Goal: Obtain resource: Download file/media

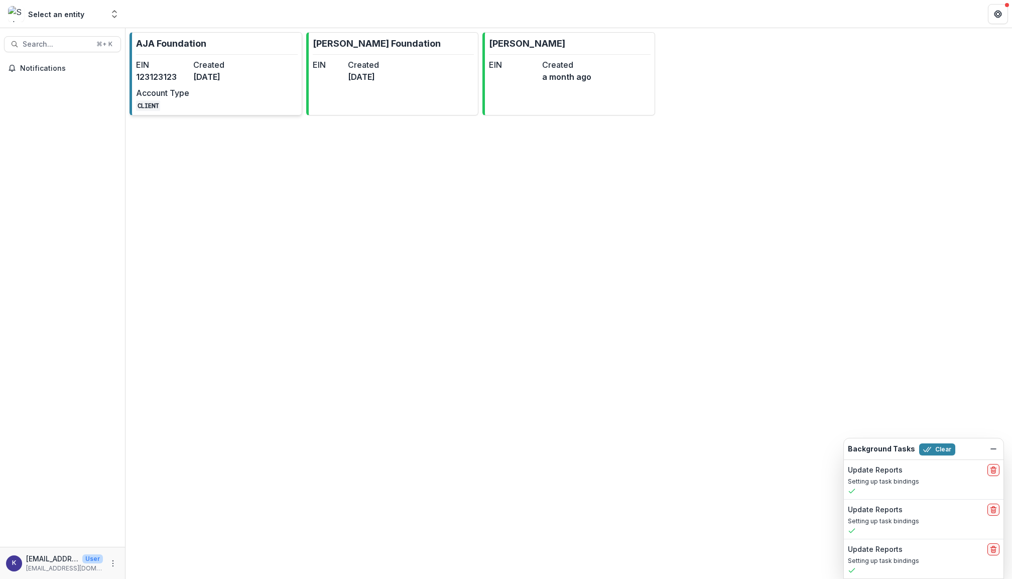
click at [225, 95] on div "EIN 123123123 Created 2 years ago Account Type CLIENT" at bounding box center [191, 85] width 110 height 52
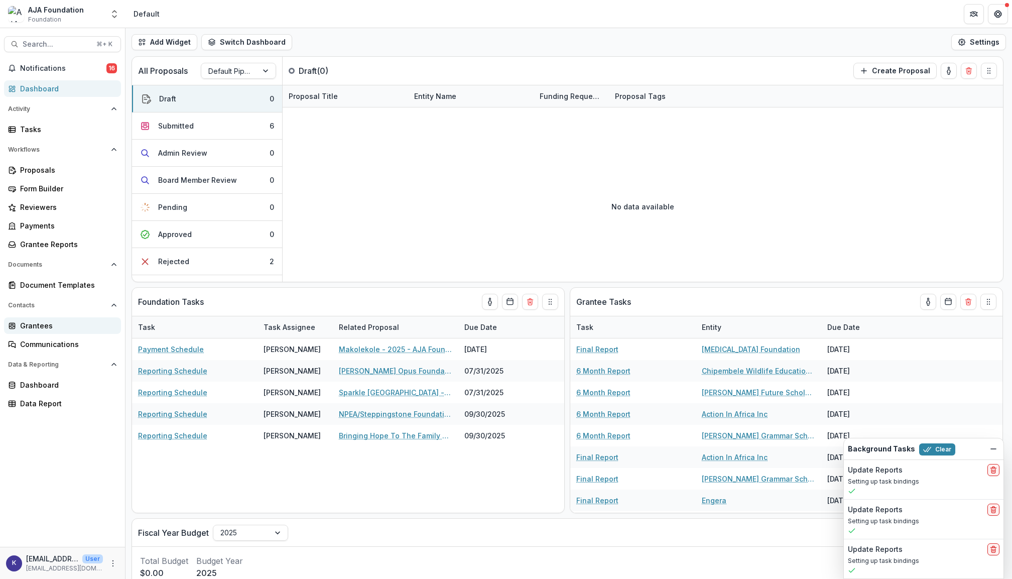
click at [50, 322] on div "Grantees" at bounding box center [66, 325] width 93 height 11
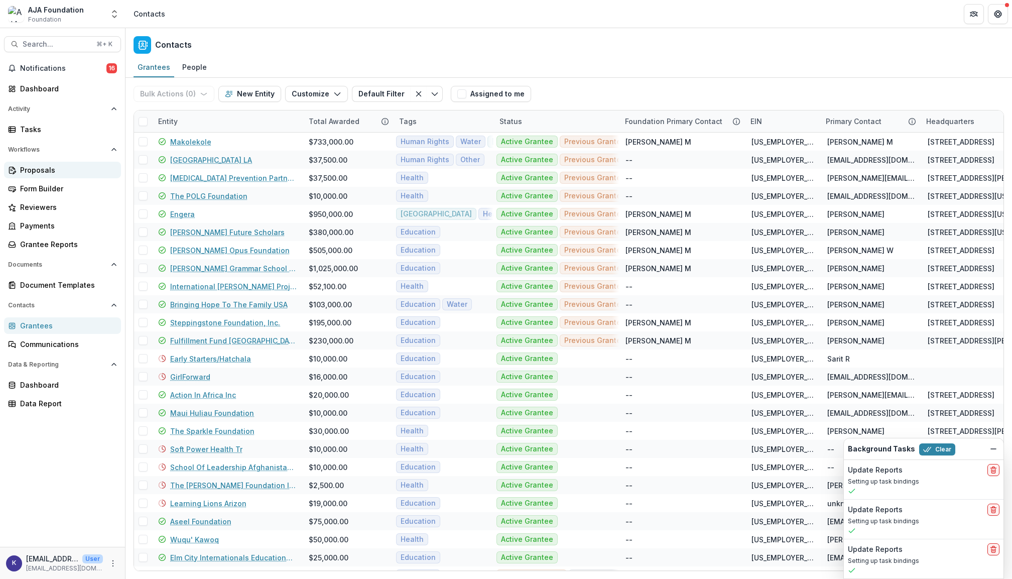
click at [41, 170] on div "Proposals" at bounding box center [66, 170] width 93 height 11
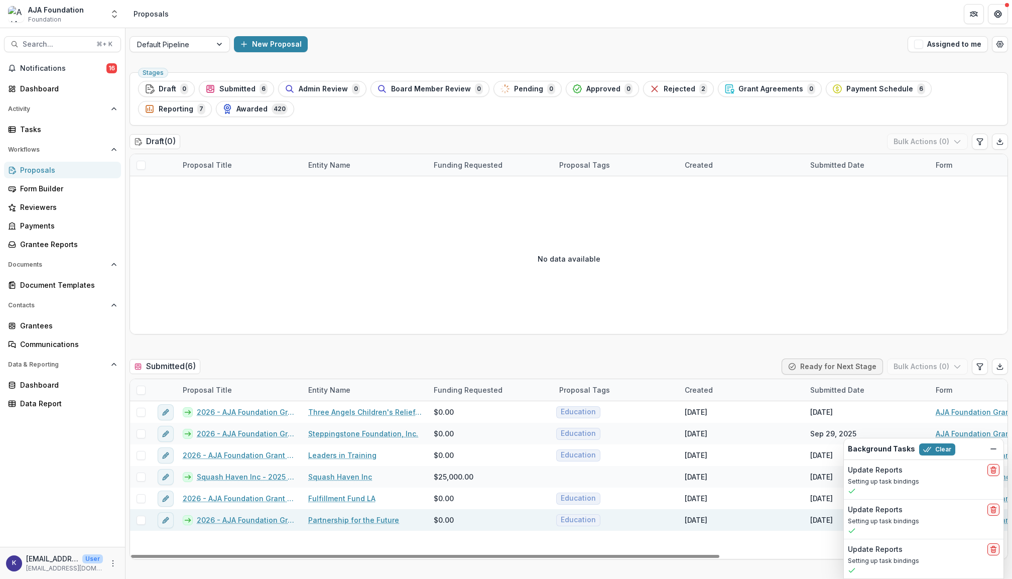
click at [270, 523] on link "2026 - AJA Foundation Grant Application" at bounding box center [246, 519] width 99 height 11
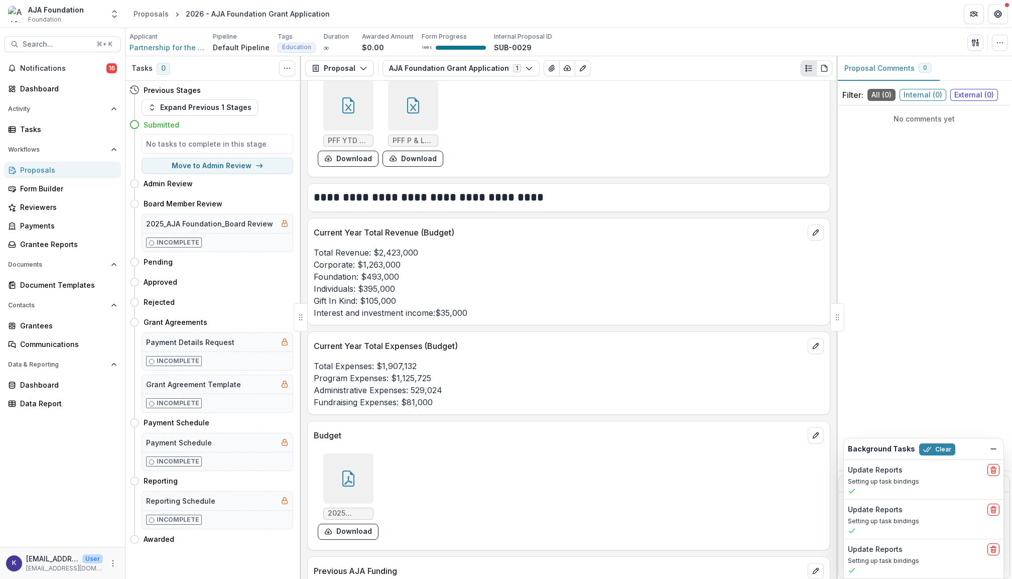
scroll to position [2838, 0]
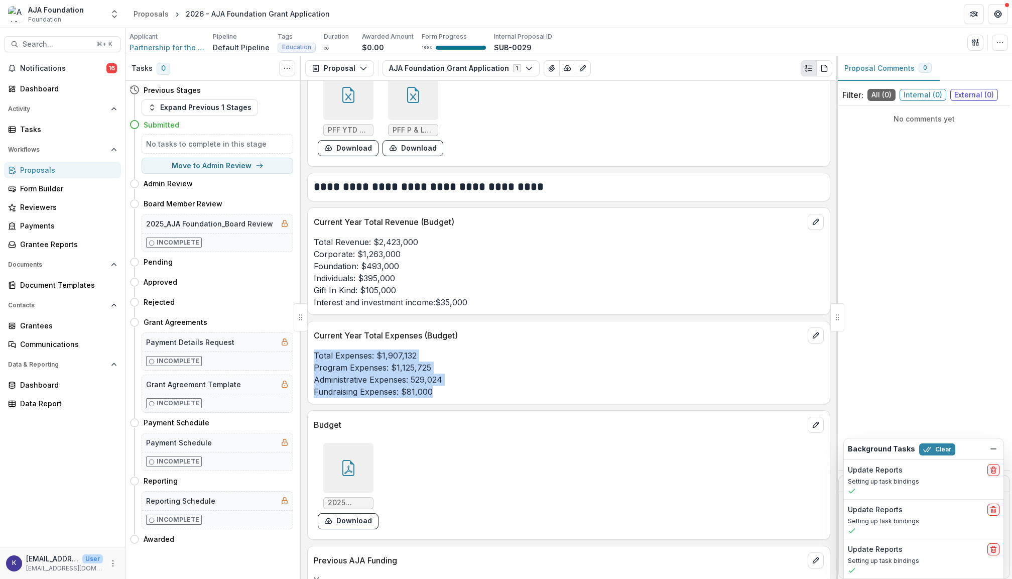
drag, startPoint x: 438, startPoint y: 403, endPoint x: 308, endPoint y: 360, distance: 136.9
click at [308, 360] on div "Total Expenses: $1,907,132 Program Expenses: $1,125,725 Administrative Expenses…" at bounding box center [569, 373] width 522 height 48
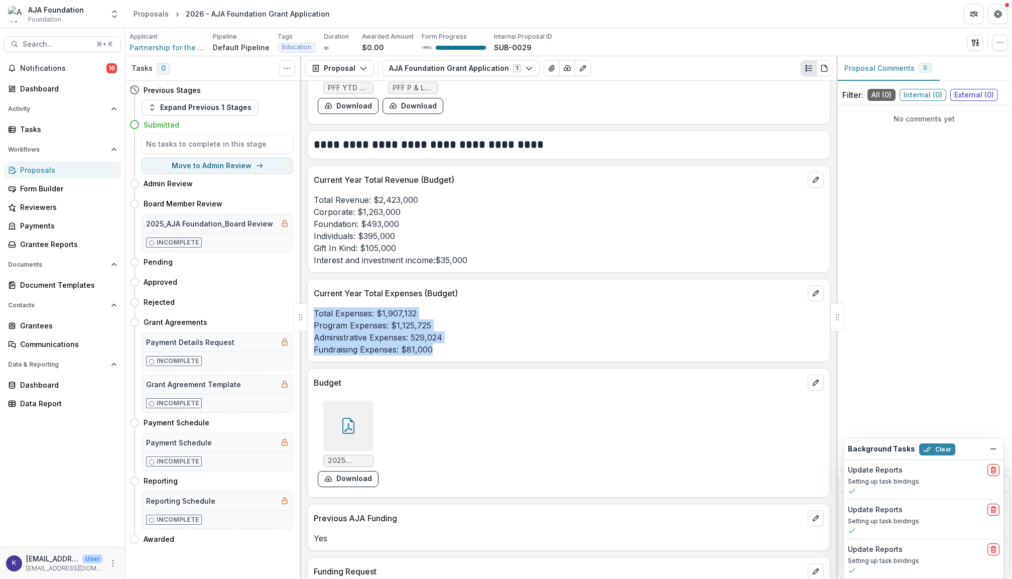
scroll to position [2888, 0]
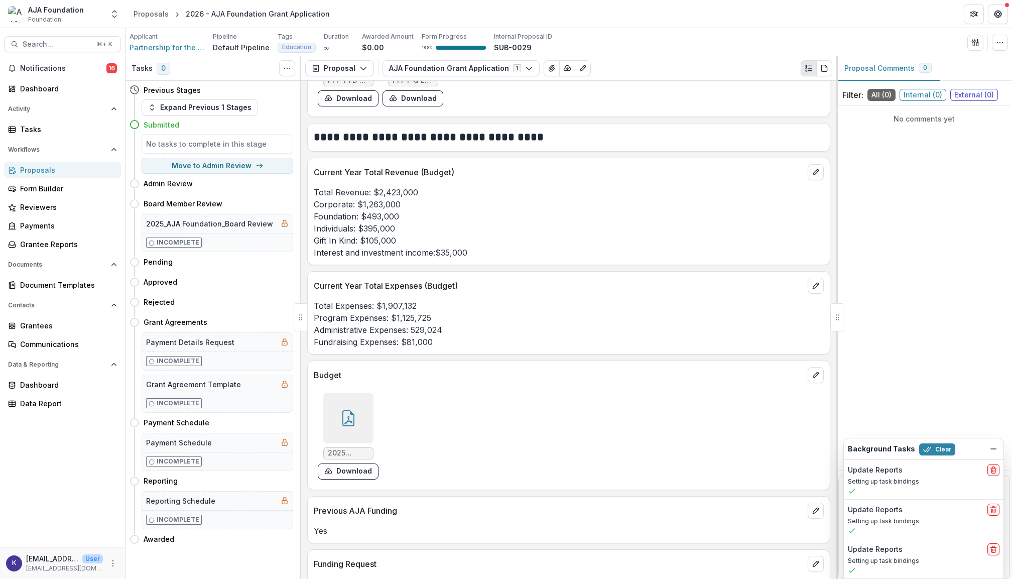
click at [347, 424] on icon at bounding box center [348, 418] width 16 height 16
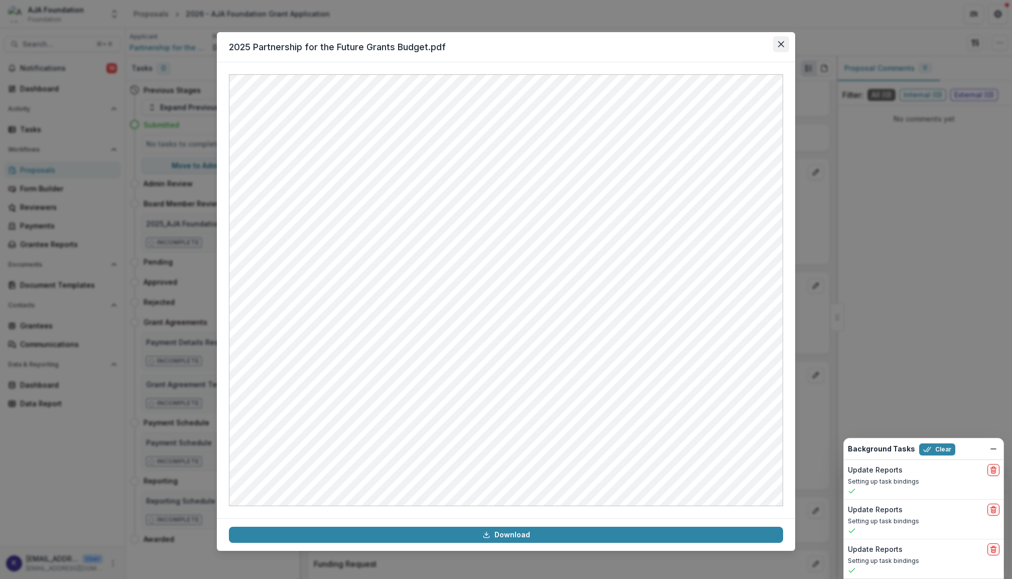
click at [780, 47] on icon "Close" at bounding box center [781, 44] width 6 height 6
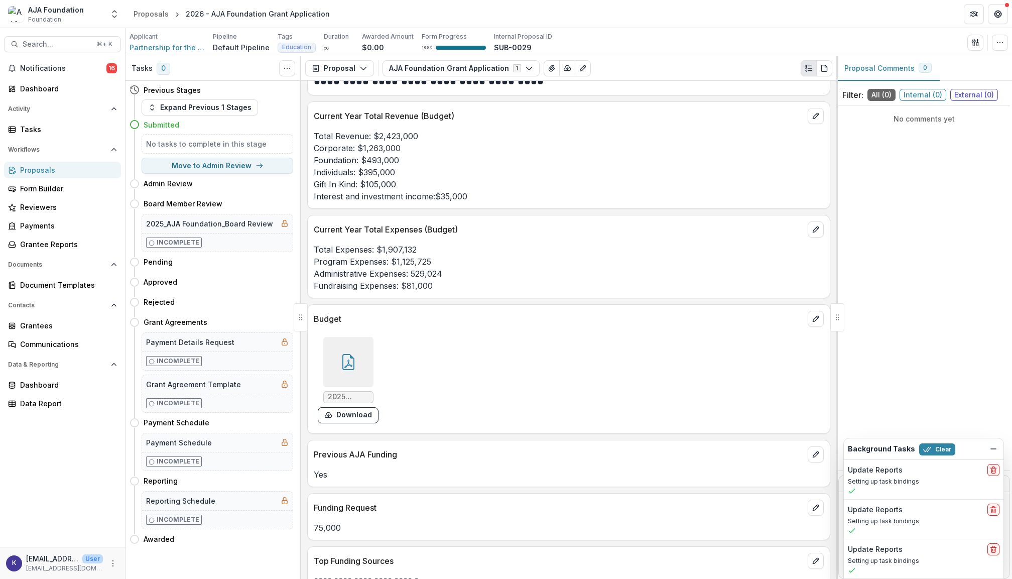
scroll to position [2954, 0]
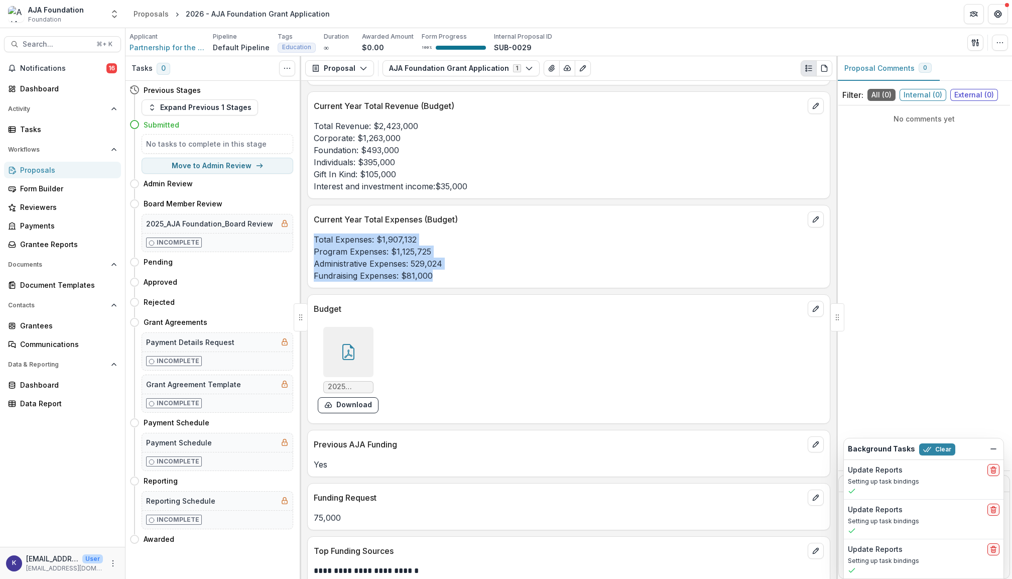
drag, startPoint x: 440, startPoint y: 283, endPoint x: 310, endPoint y: 247, distance: 134.5
click at [310, 247] on div "Total Expenses: $1,907,132 Program Expenses: $1,125,725 Administrative Expenses…" at bounding box center [569, 257] width 522 height 48
copy p "Total Expenses: $1,907,132 Program Expenses: $1,125,725 Administrative Expenses…"
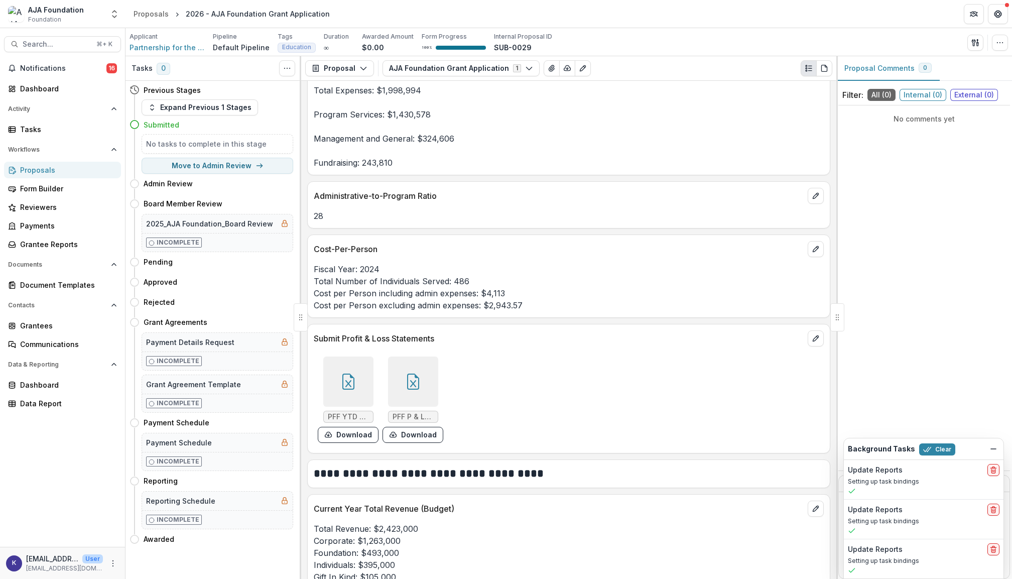
scroll to position [2553, 0]
click at [352, 386] on icon at bounding box center [348, 380] width 16 height 16
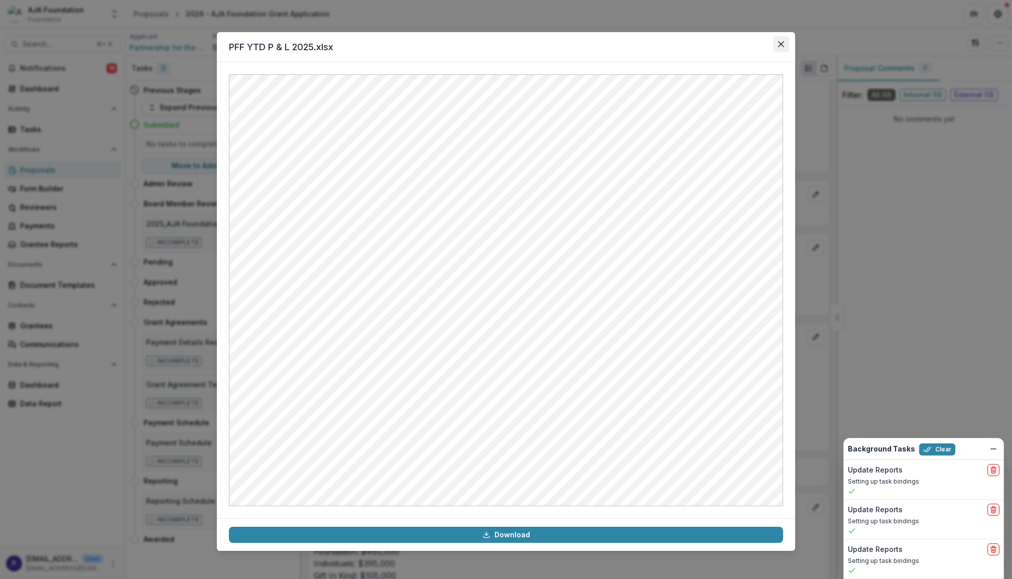
click at [777, 47] on button "Close" at bounding box center [781, 44] width 16 height 16
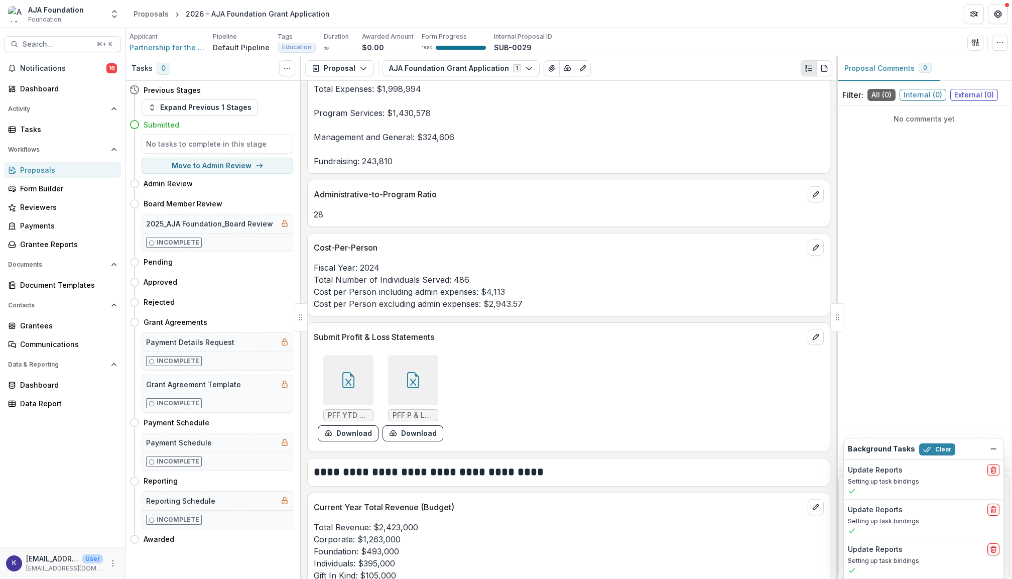
click at [422, 386] on div at bounding box center [413, 380] width 50 height 50
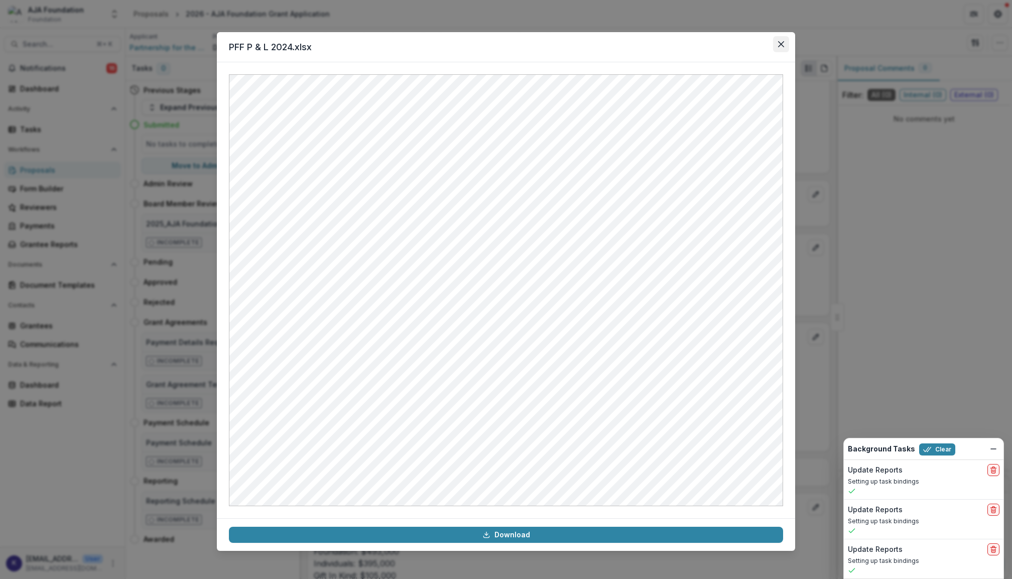
click at [782, 41] on icon "Close" at bounding box center [781, 44] width 6 height 6
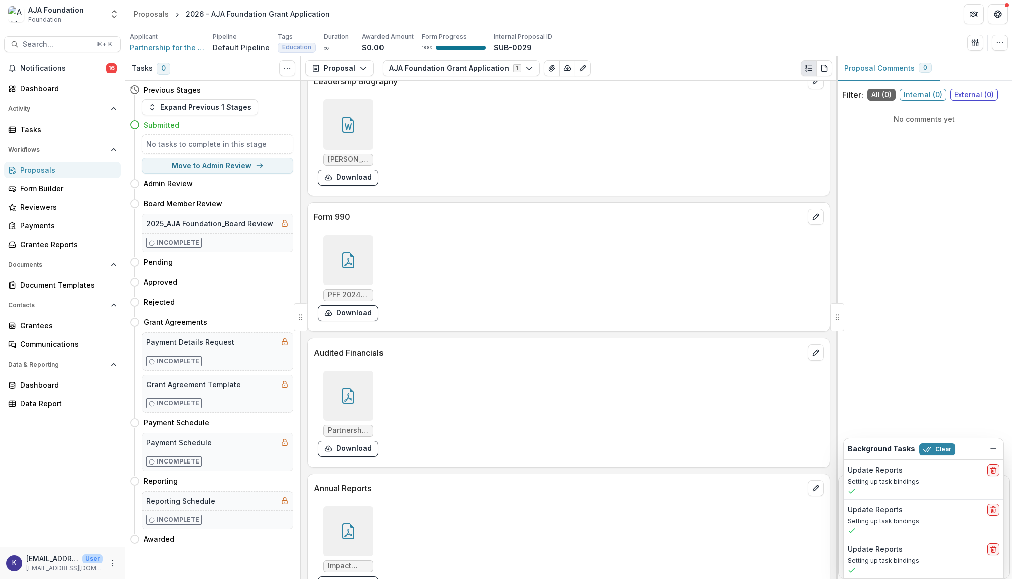
scroll to position [3750, 0]
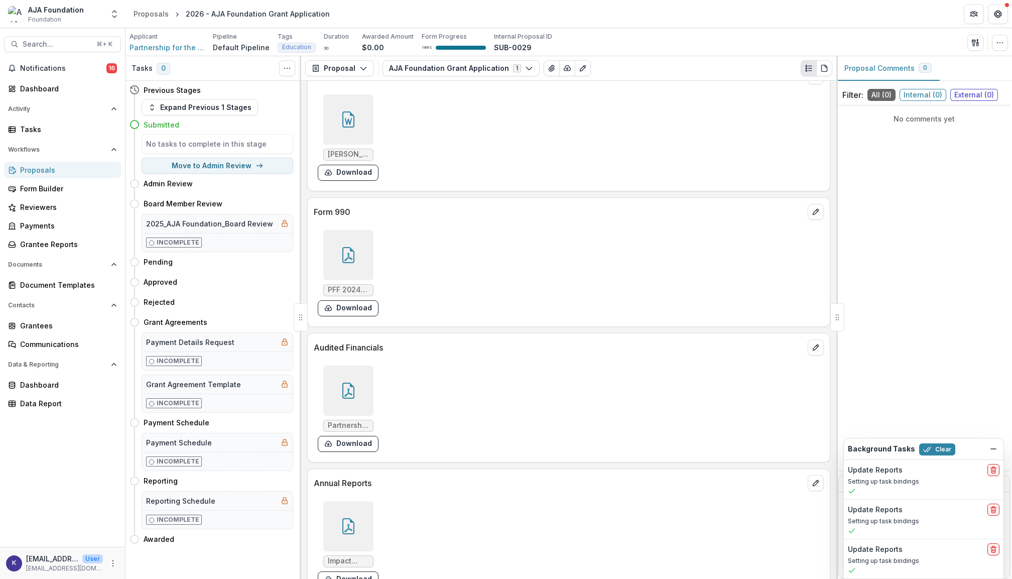
click at [353, 384] on div at bounding box center [348, 390] width 50 height 50
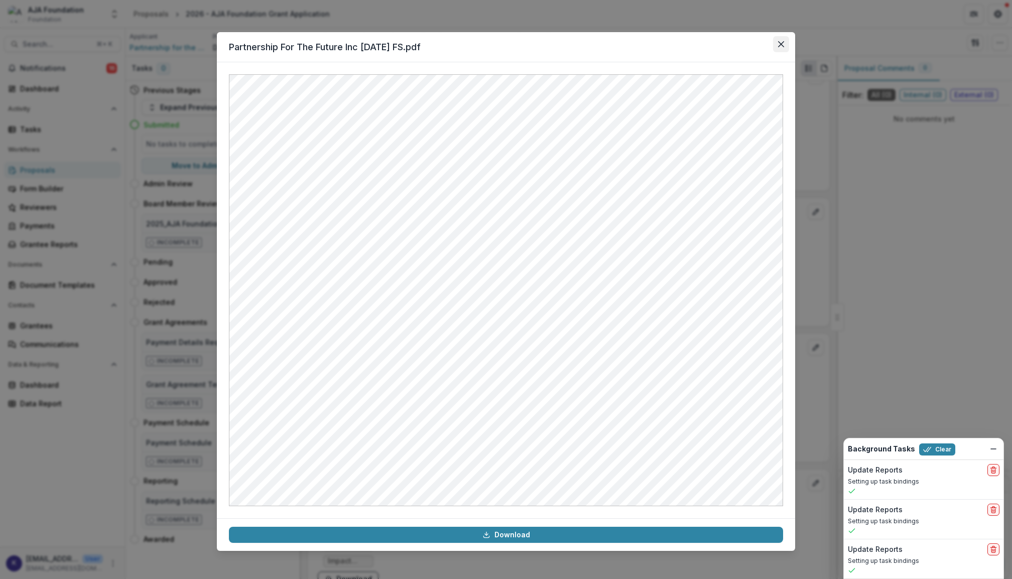
click at [781, 42] on icon "Close" at bounding box center [781, 44] width 6 height 6
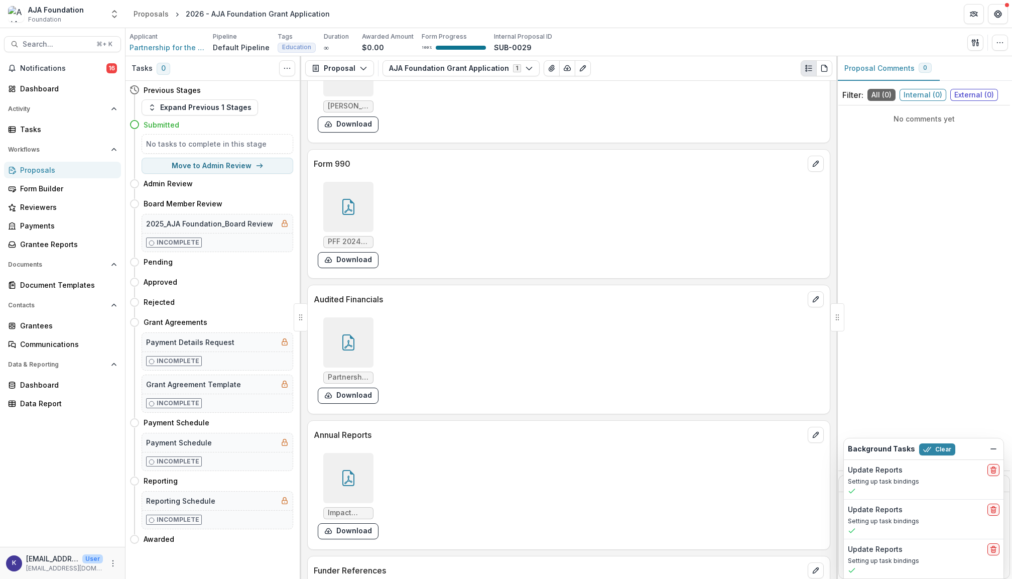
scroll to position [3804, 0]
click at [360, 202] on div at bounding box center [348, 201] width 50 height 50
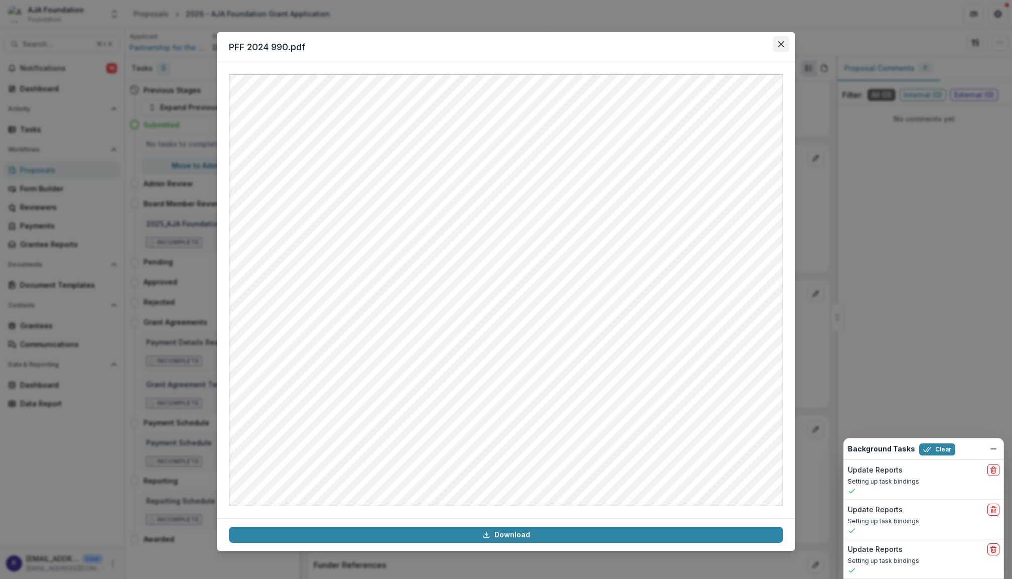
click at [781, 51] on button "Close" at bounding box center [781, 44] width 16 height 16
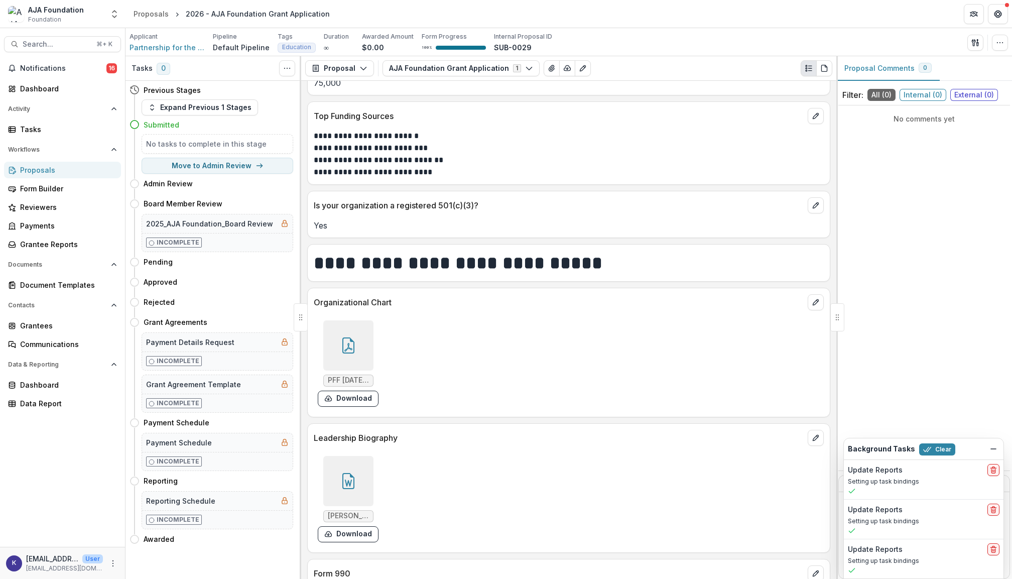
scroll to position [3370, 0]
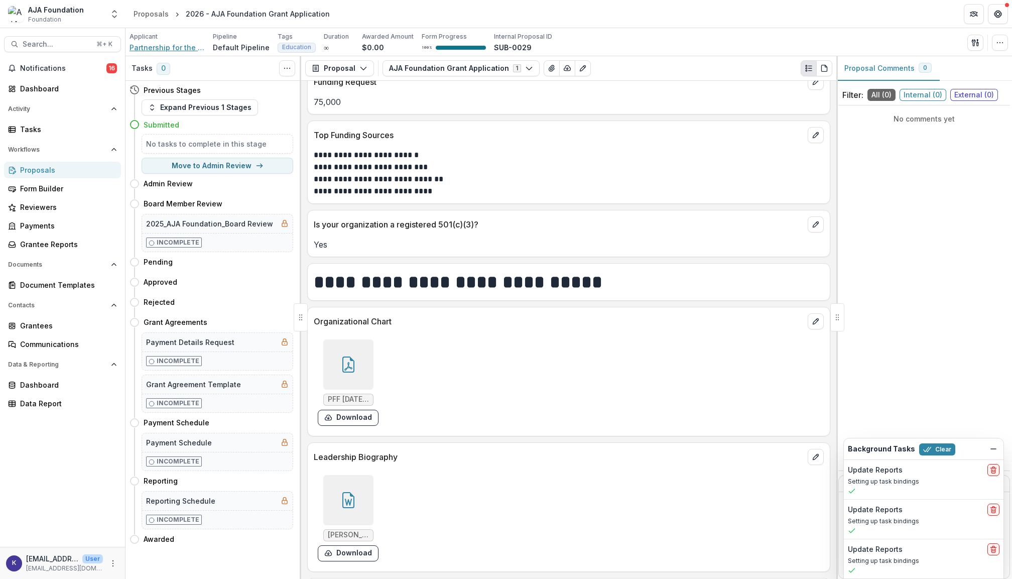
click at [165, 47] on span "Partnership for the Future" at bounding box center [166, 47] width 75 height 11
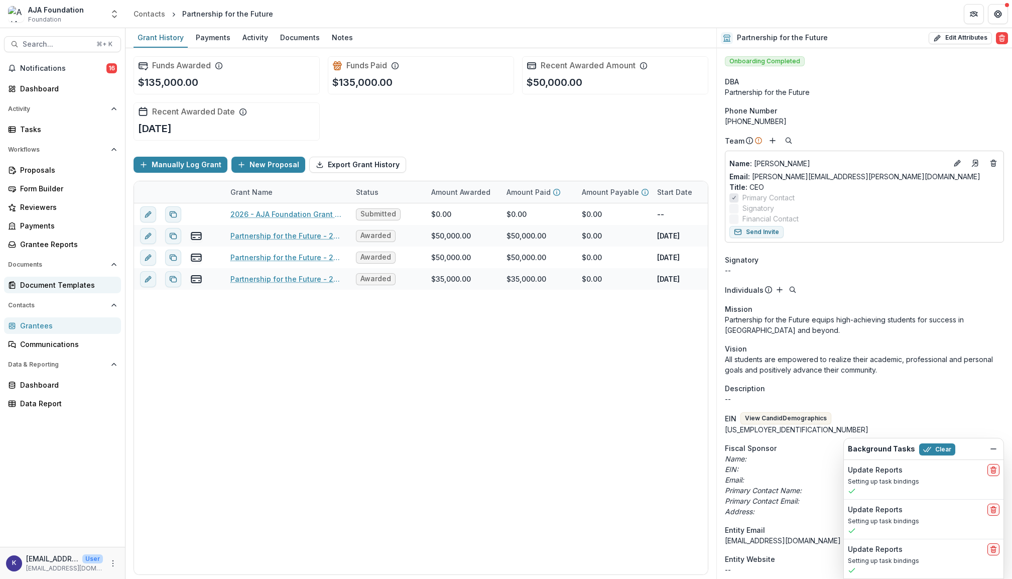
click at [55, 280] on div "Document Templates" at bounding box center [66, 284] width 93 height 11
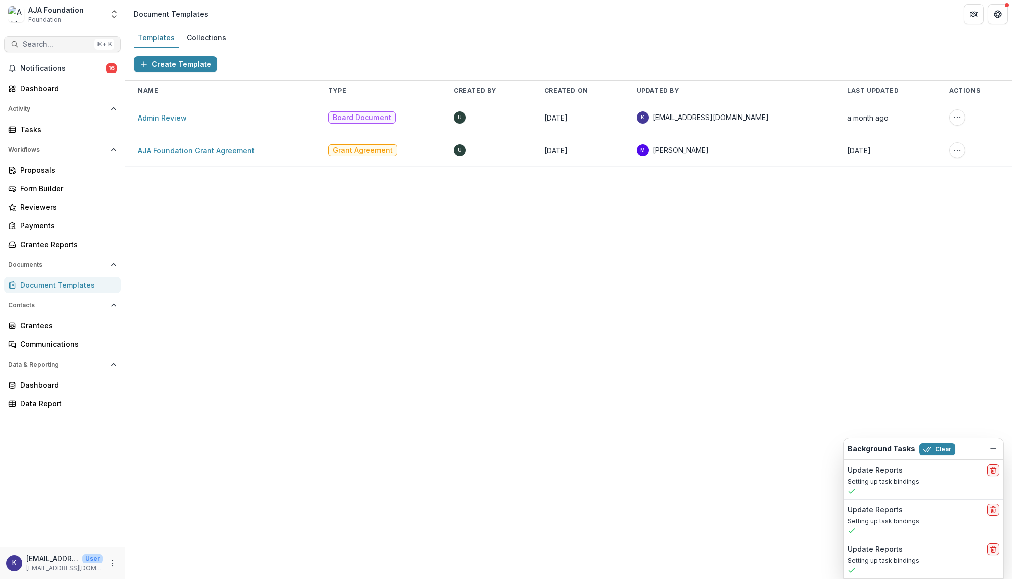
click at [59, 44] on span "Search..." at bounding box center [57, 44] width 68 height 9
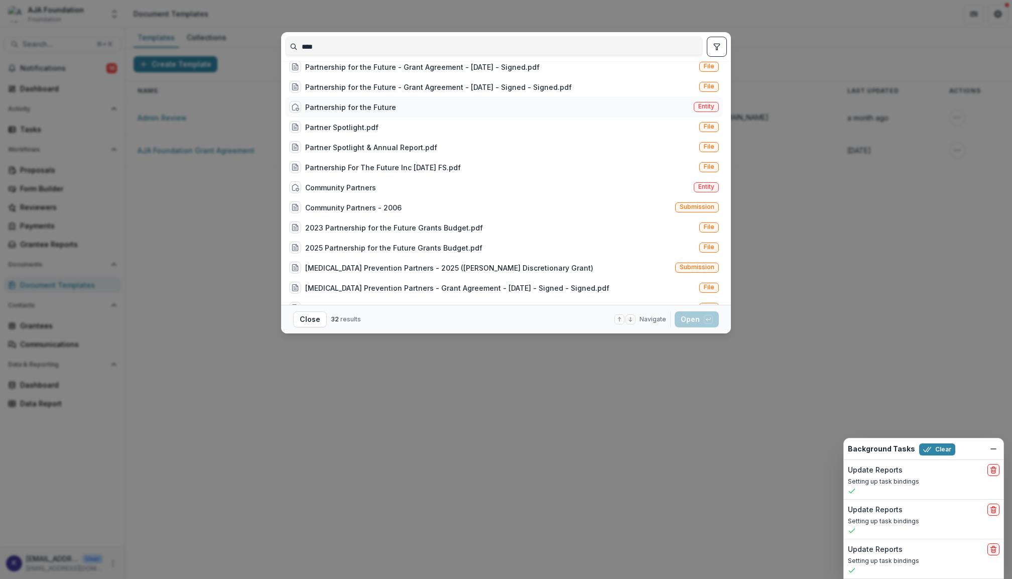
type input "****"
click at [354, 111] on div "Partnership for the Future" at bounding box center [350, 107] width 91 height 11
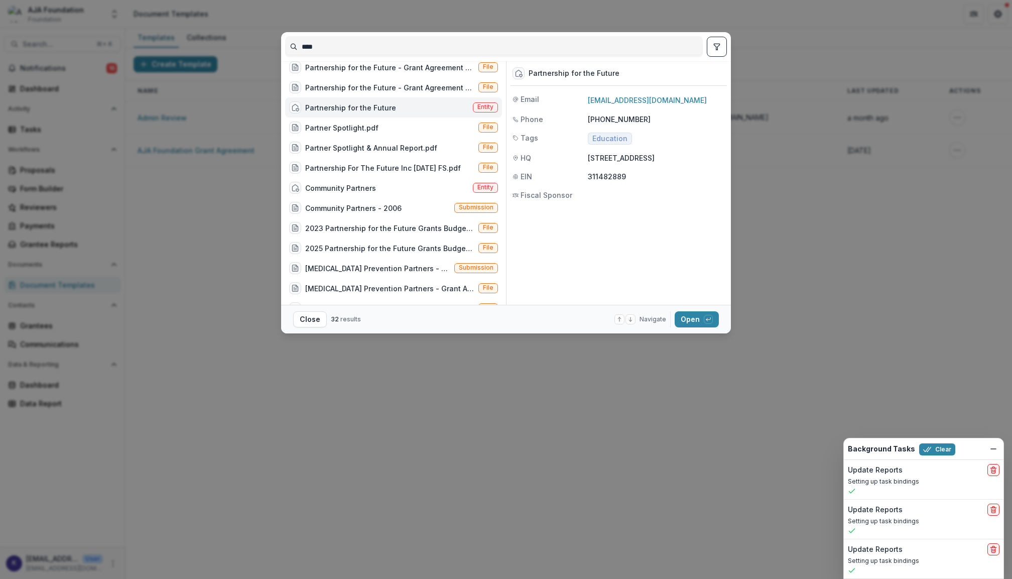
scroll to position [242, 0]
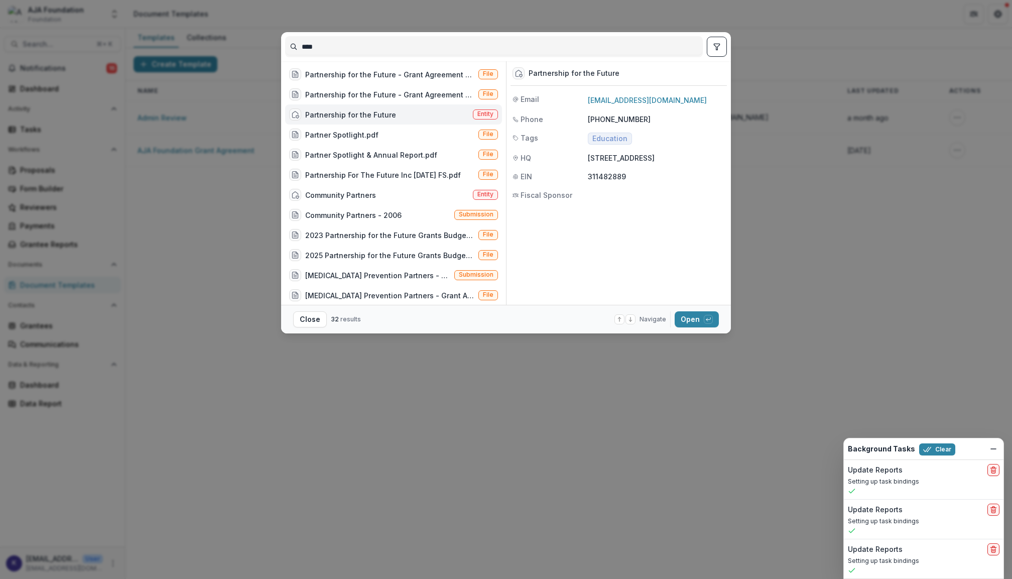
click at [354, 109] on div "Partnership for the Future" at bounding box center [350, 114] width 91 height 11
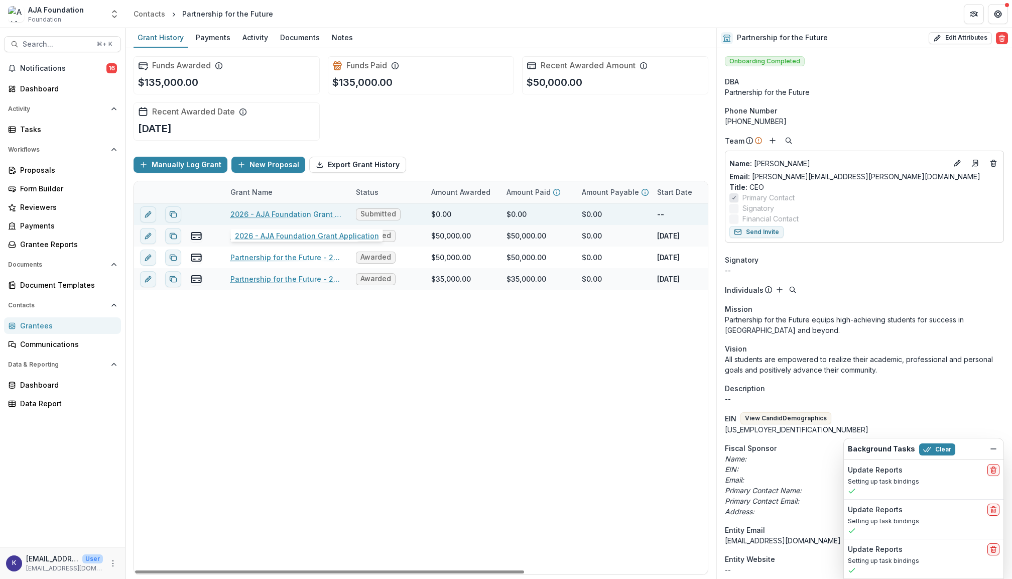
click at [281, 218] on link "2026 - AJA Foundation Grant Application" at bounding box center [286, 214] width 113 height 11
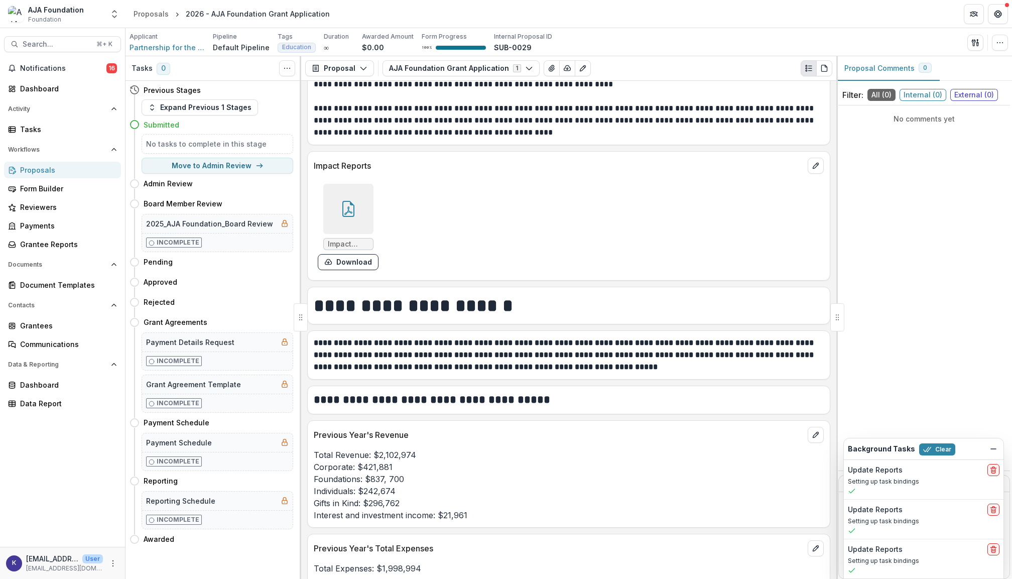
scroll to position [1903, 0]
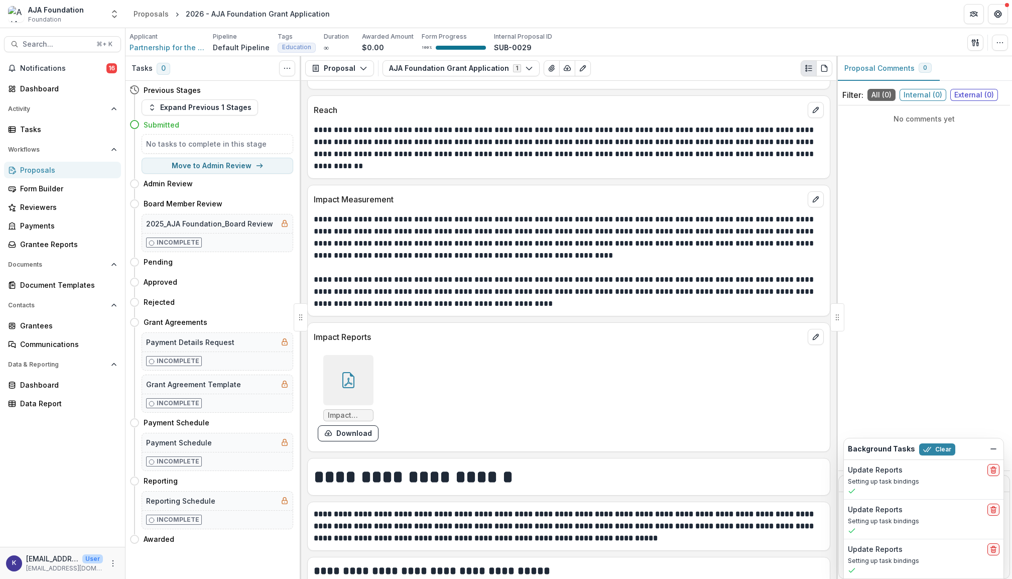
click at [348, 388] on icon at bounding box center [348, 380] width 16 height 16
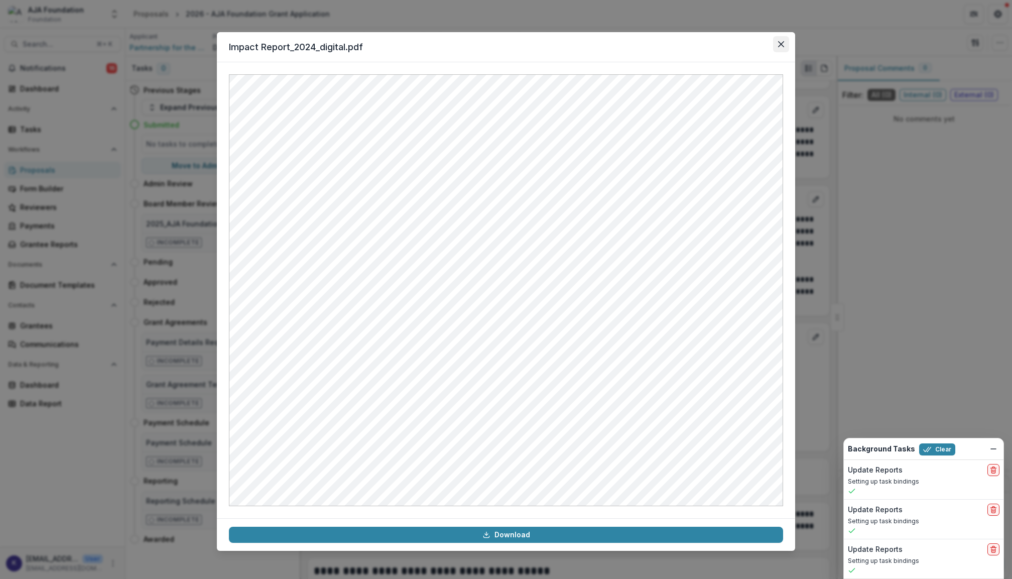
click at [783, 47] on icon "Close" at bounding box center [781, 44] width 6 height 6
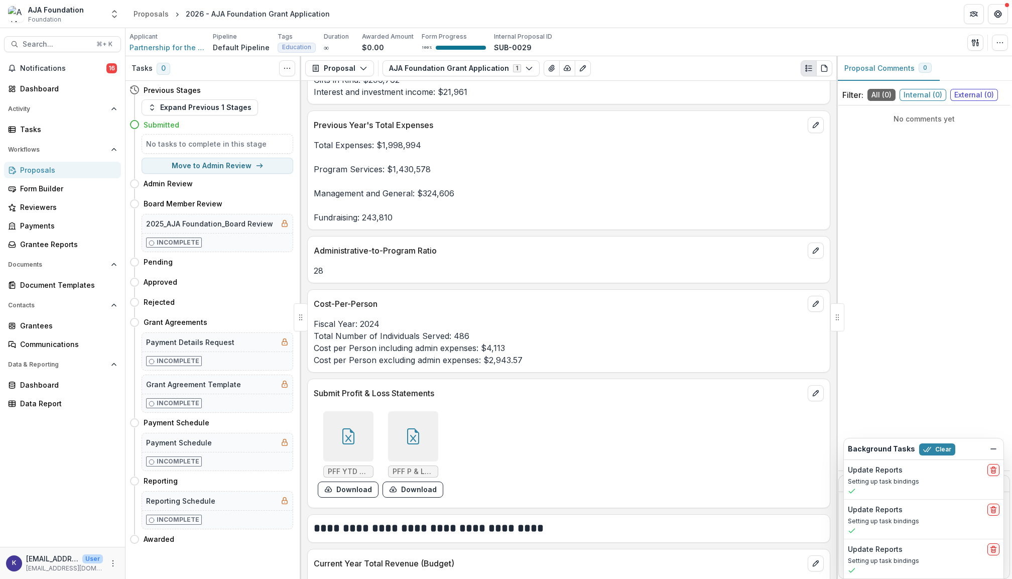
scroll to position [2499, 0]
click at [365, 443] on div at bounding box center [348, 434] width 50 height 50
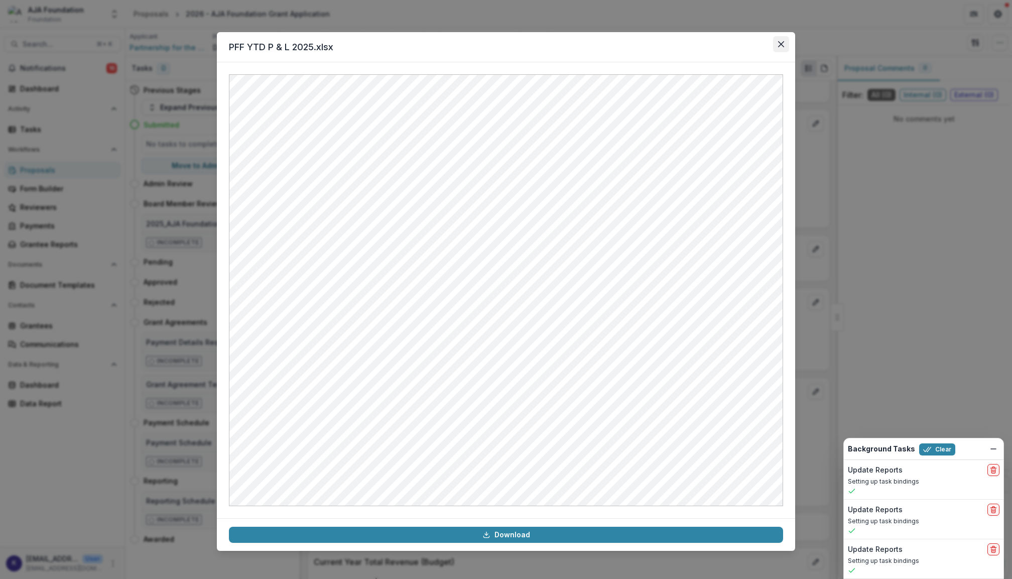
click at [776, 45] on button "Close" at bounding box center [781, 44] width 16 height 16
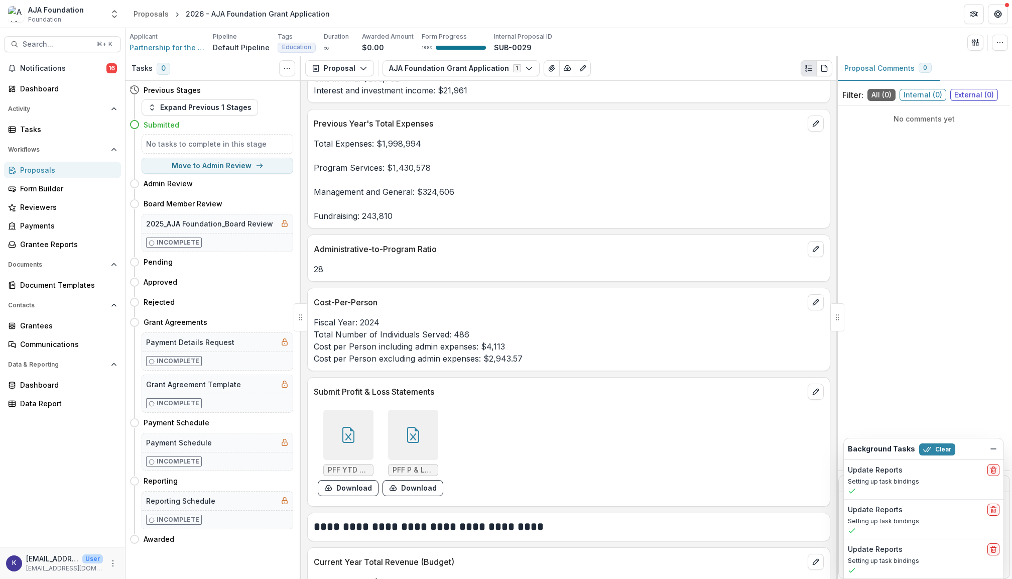
click at [424, 430] on div at bounding box center [413, 434] width 50 height 50
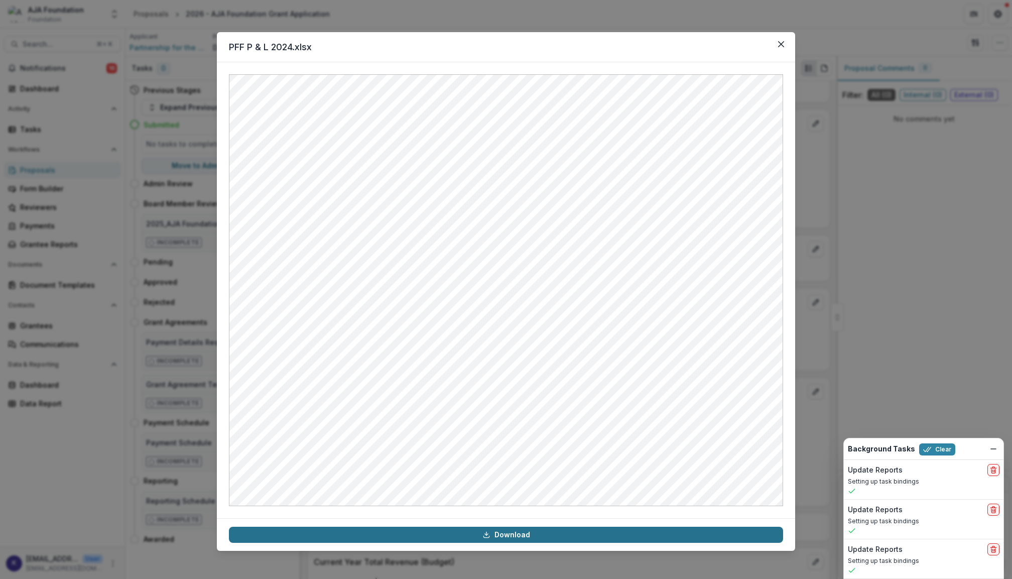
click at [562, 536] on link "Download" at bounding box center [506, 534] width 554 height 16
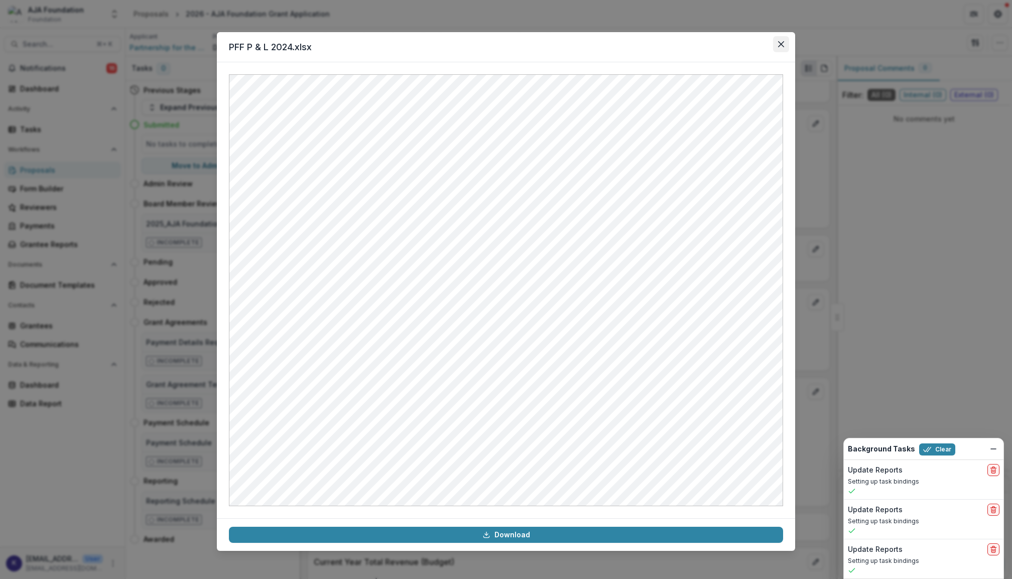
click at [785, 47] on button "Close" at bounding box center [781, 44] width 16 height 16
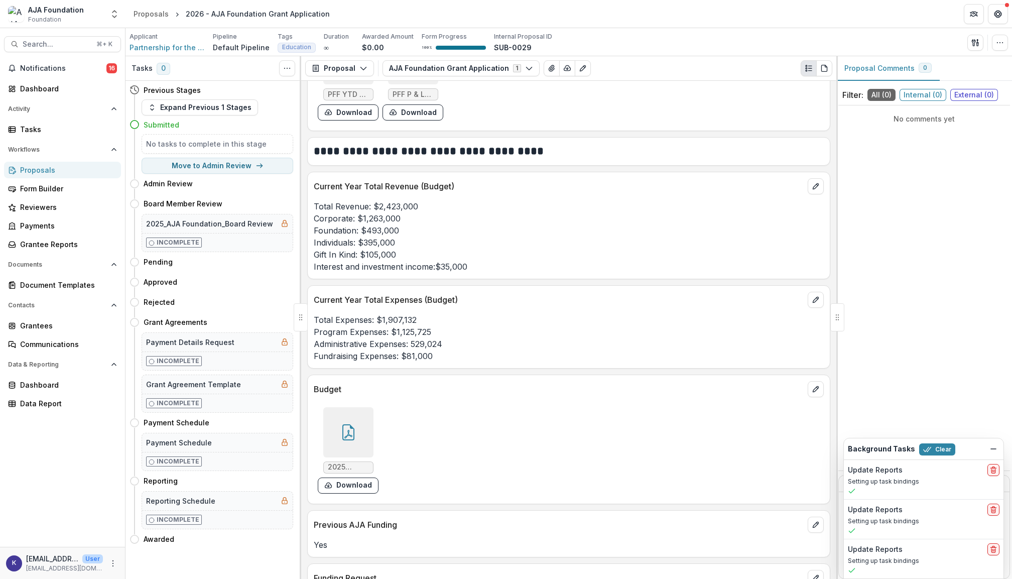
scroll to position [2866, 0]
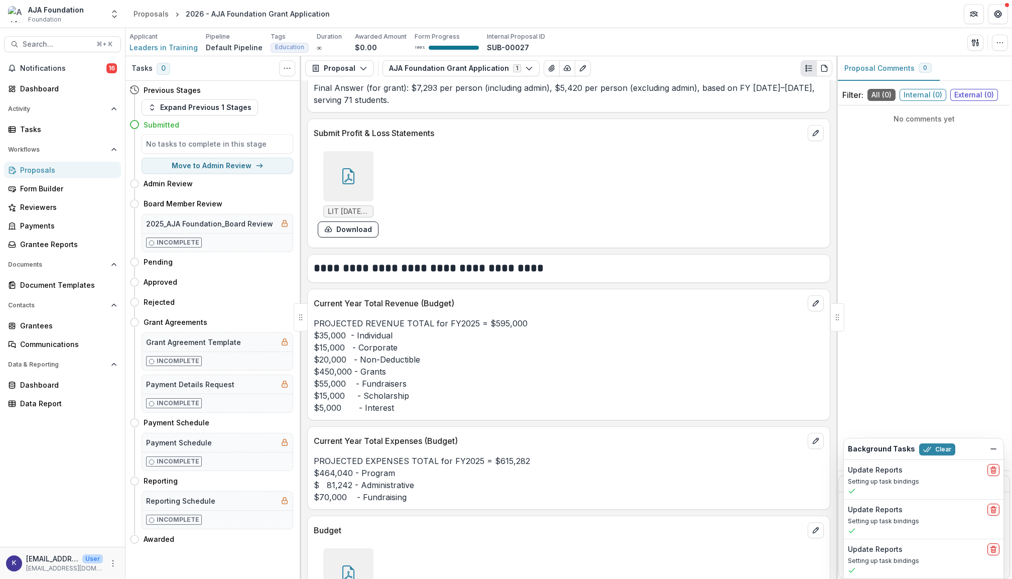
scroll to position [2979, 0]
click at [149, 14] on div "Proposals" at bounding box center [150, 14] width 35 height 11
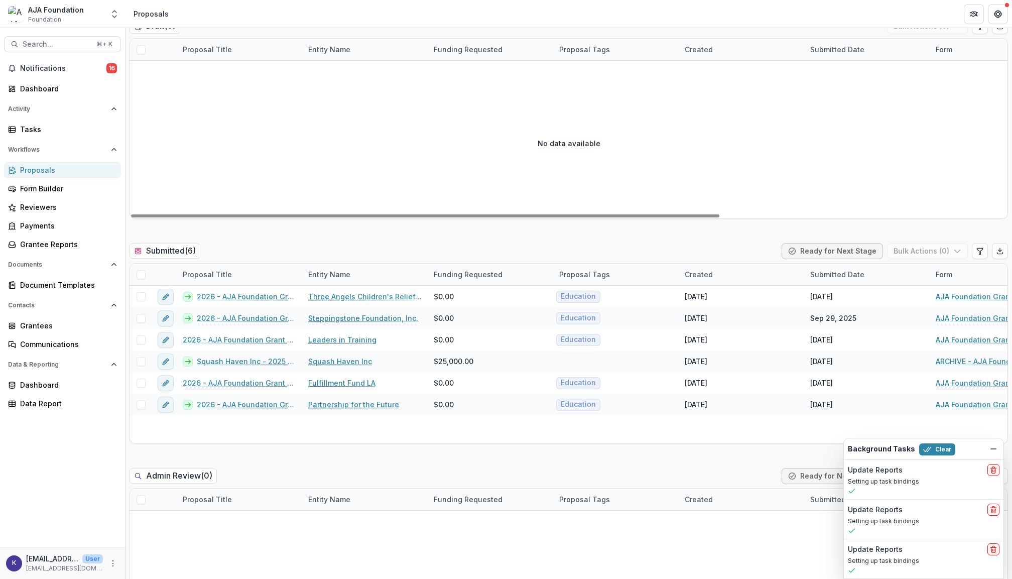
scroll to position [119, 0]
